Goal: Information Seeking & Learning: Learn about a topic

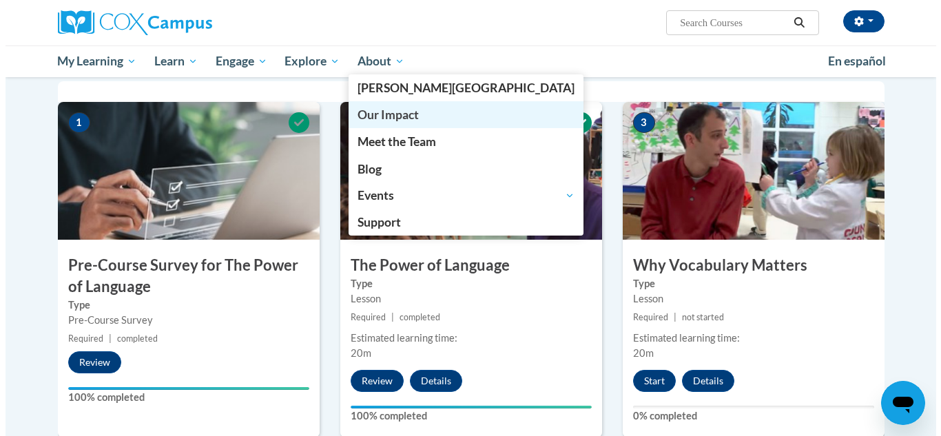
scroll to position [280, 0]
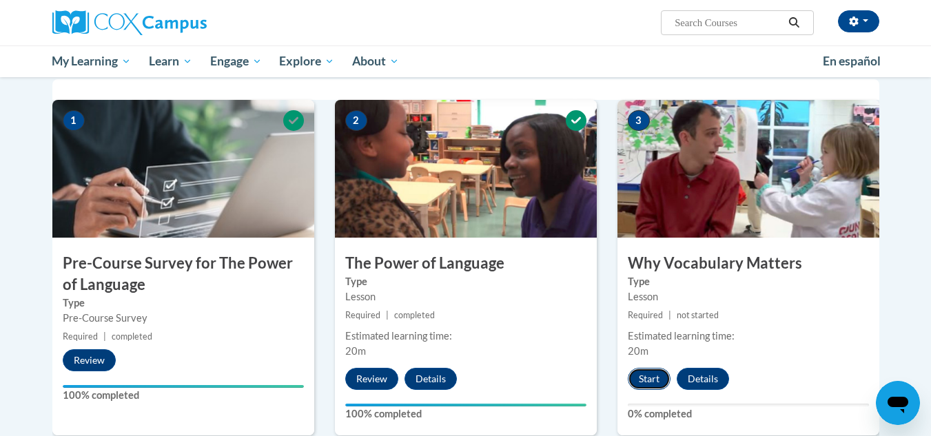
click at [646, 374] on button "Start" at bounding box center [649, 379] width 43 height 22
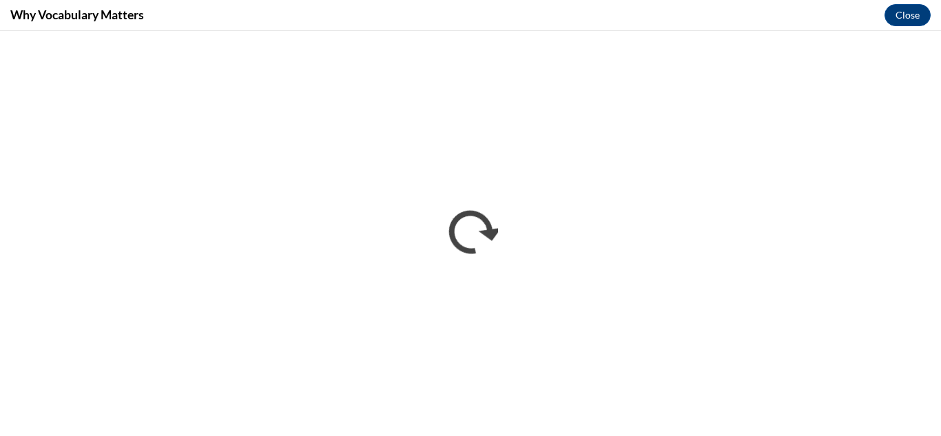
scroll to position [0, 0]
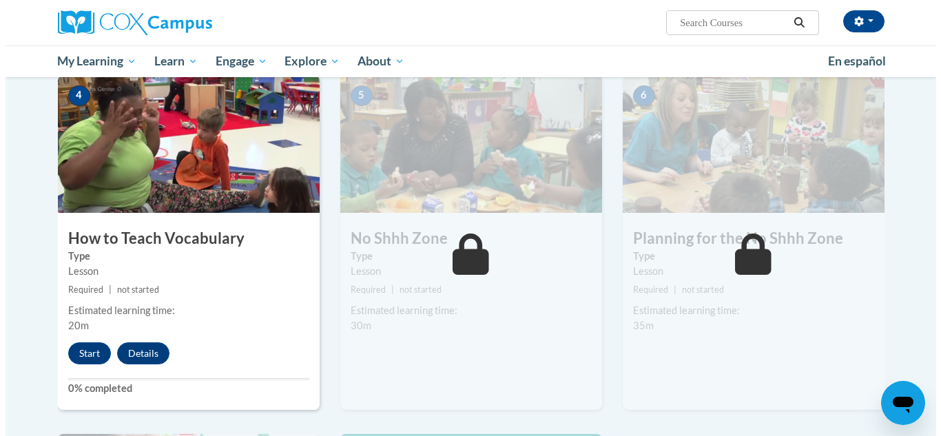
scroll to position [668, 0]
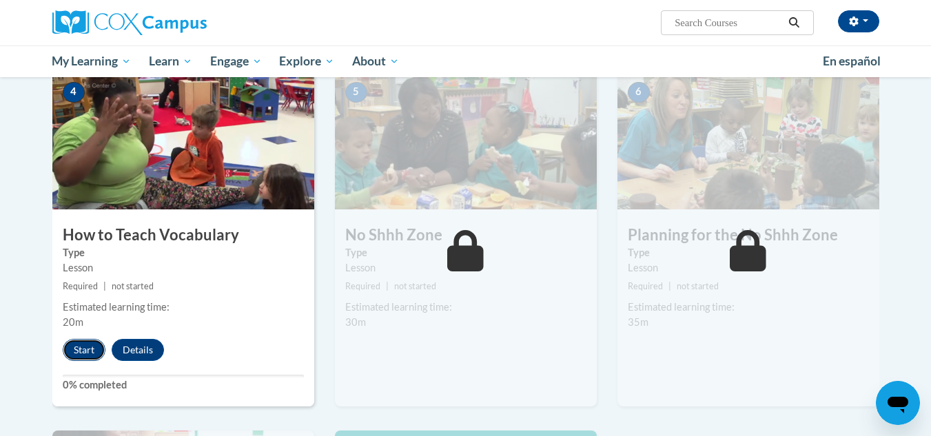
click at [94, 356] on button "Start" at bounding box center [84, 350] width 43 height 22
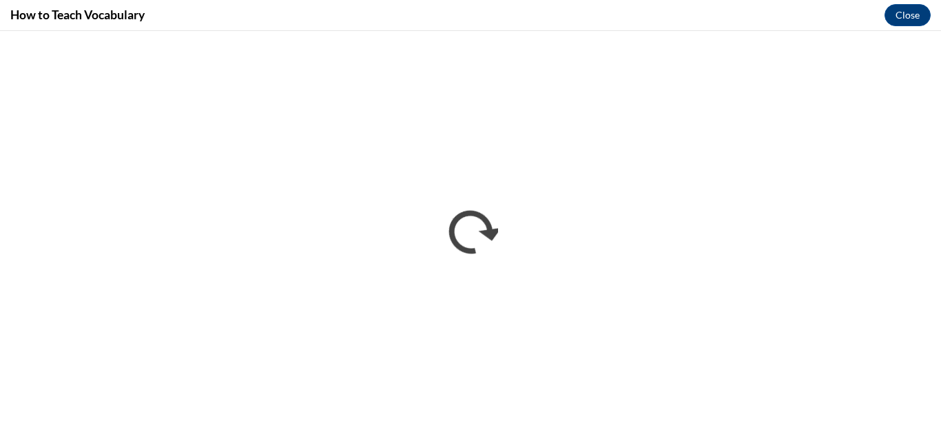
scroll to position [0, 0]
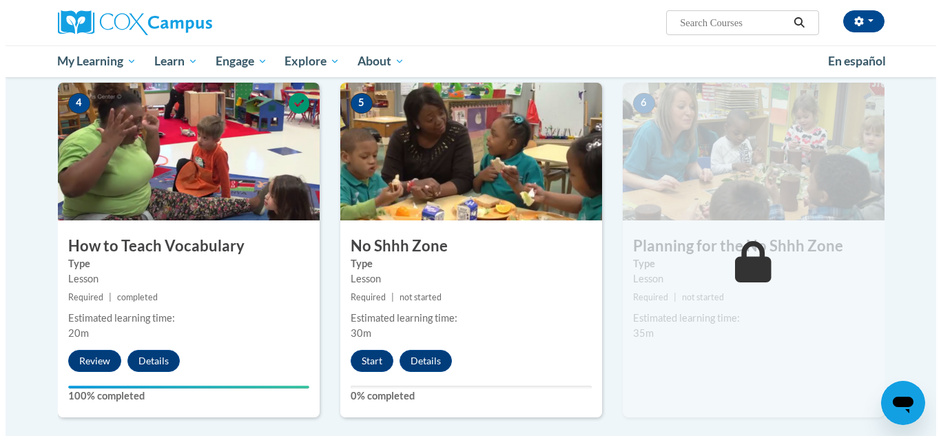
scroll to position [650, 0]
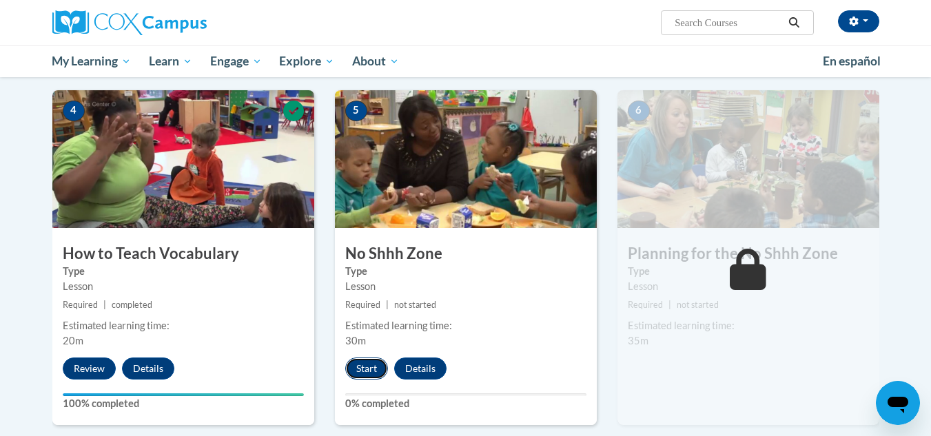
click at [353, 373] on button "Start" at bounding box center [366, 369] width 43 height 22
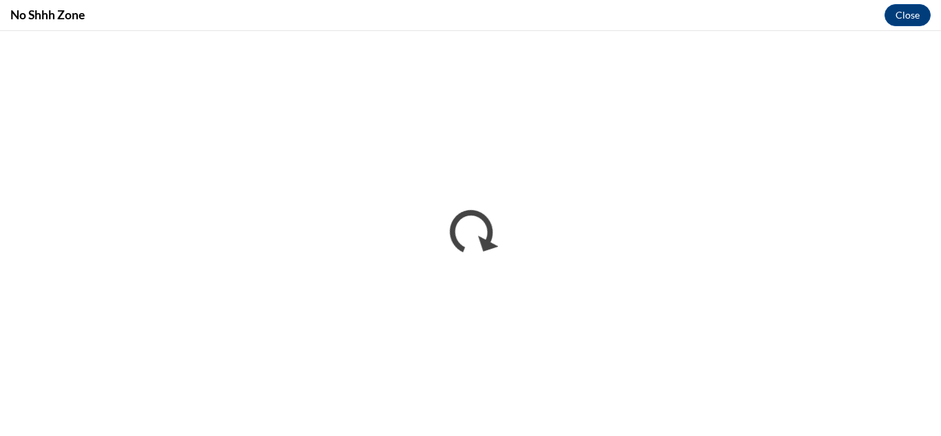
scroll to position [0, 0]
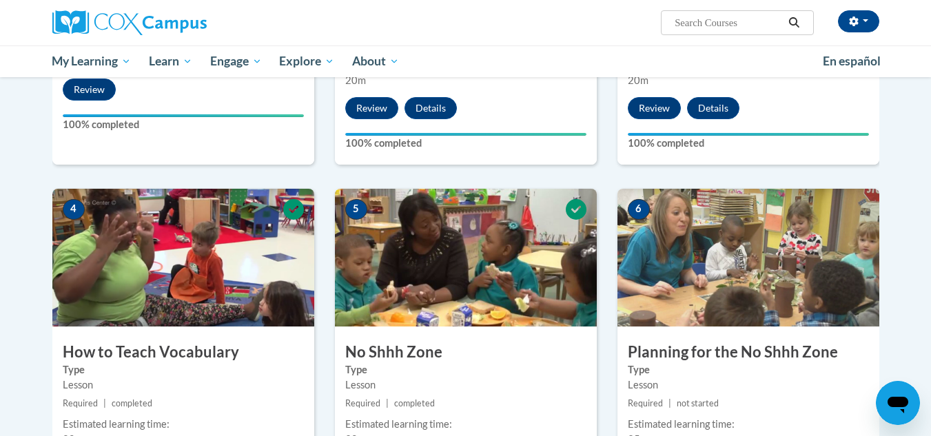
scroll to position [553, 0]
